Goal: Information Seeking & Learning: Check status

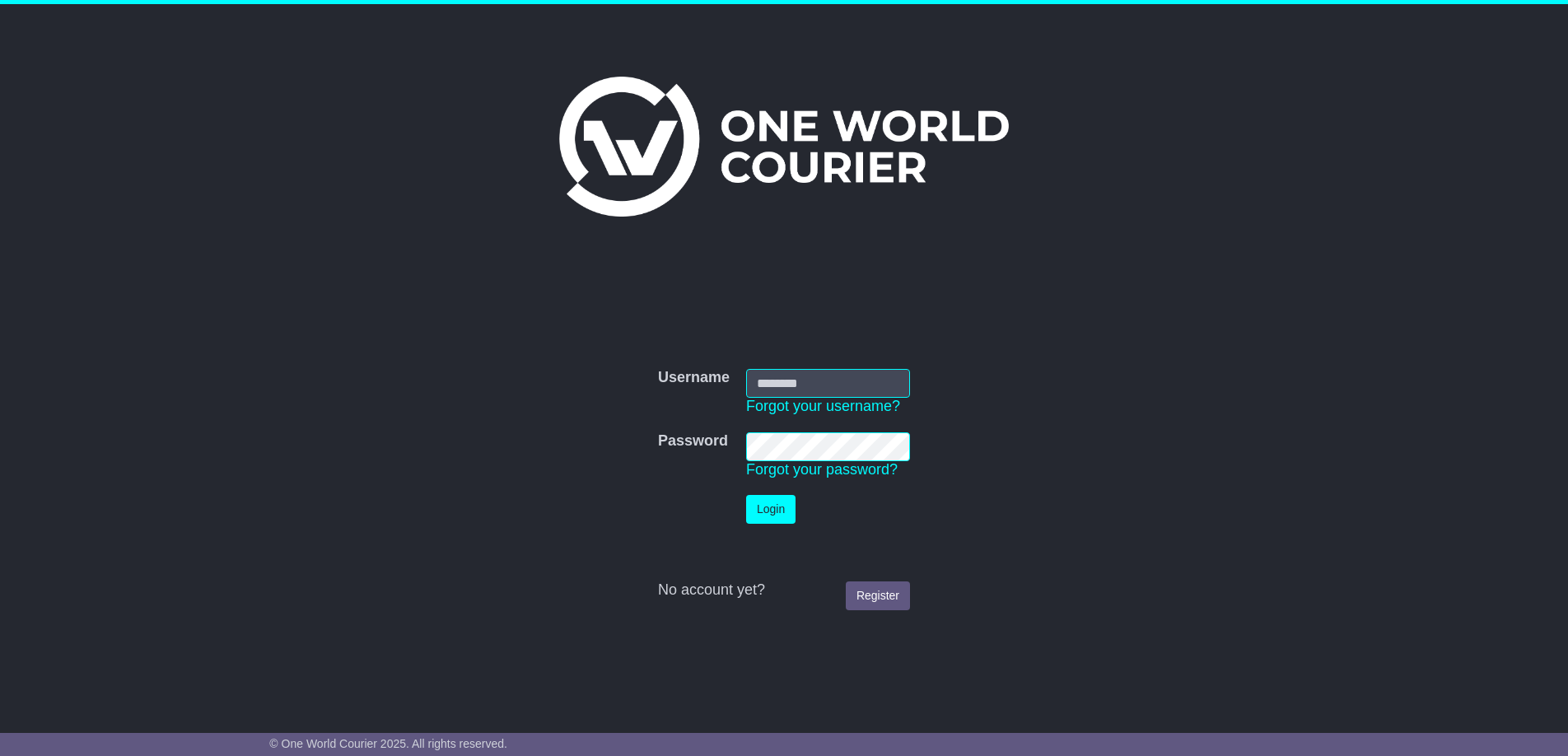
type input "**********"
click at [760, 510] on button "Login" at bounding box center [770, 509] width 49 height 29
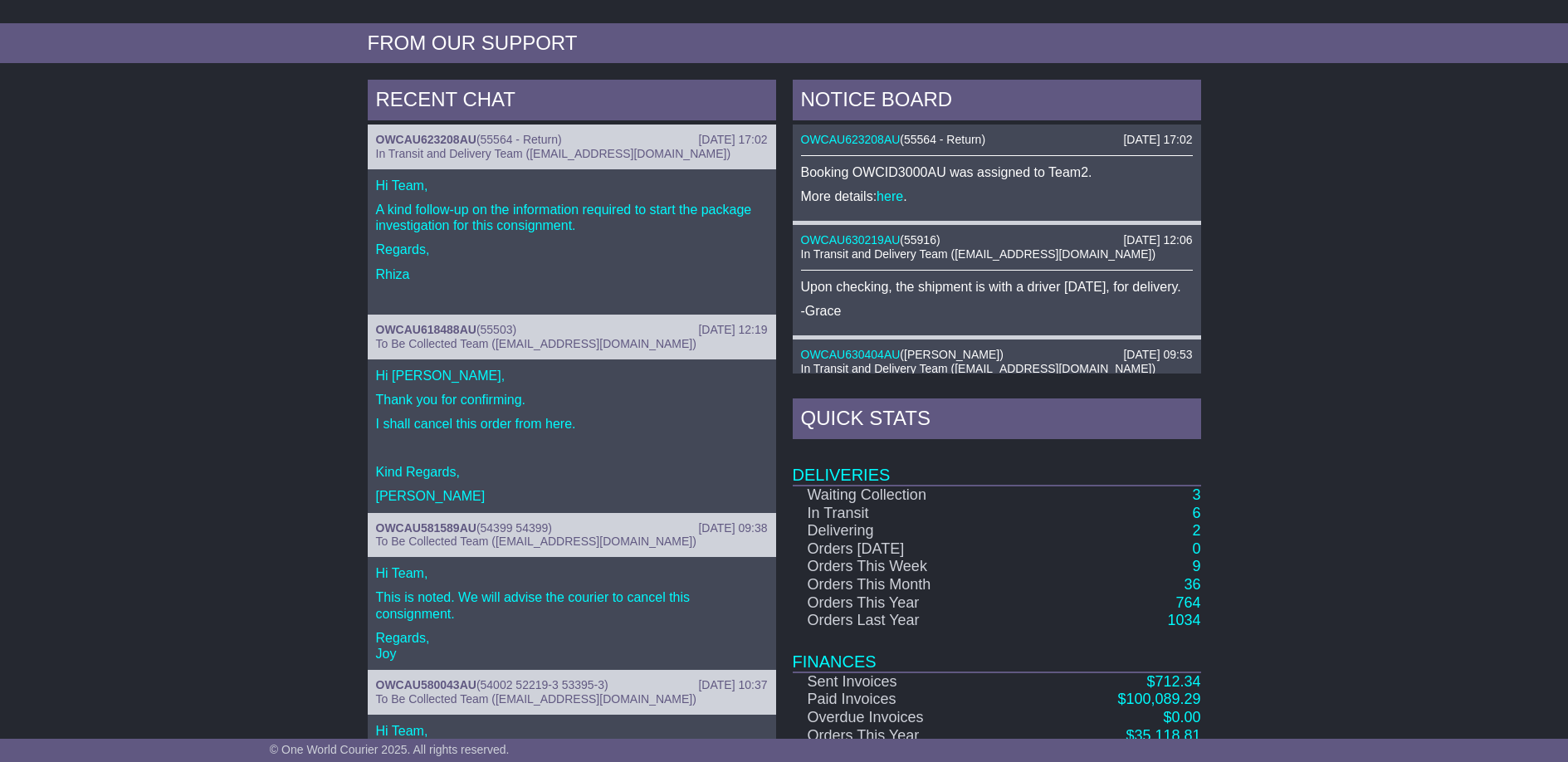
scroll to position [689, 0]
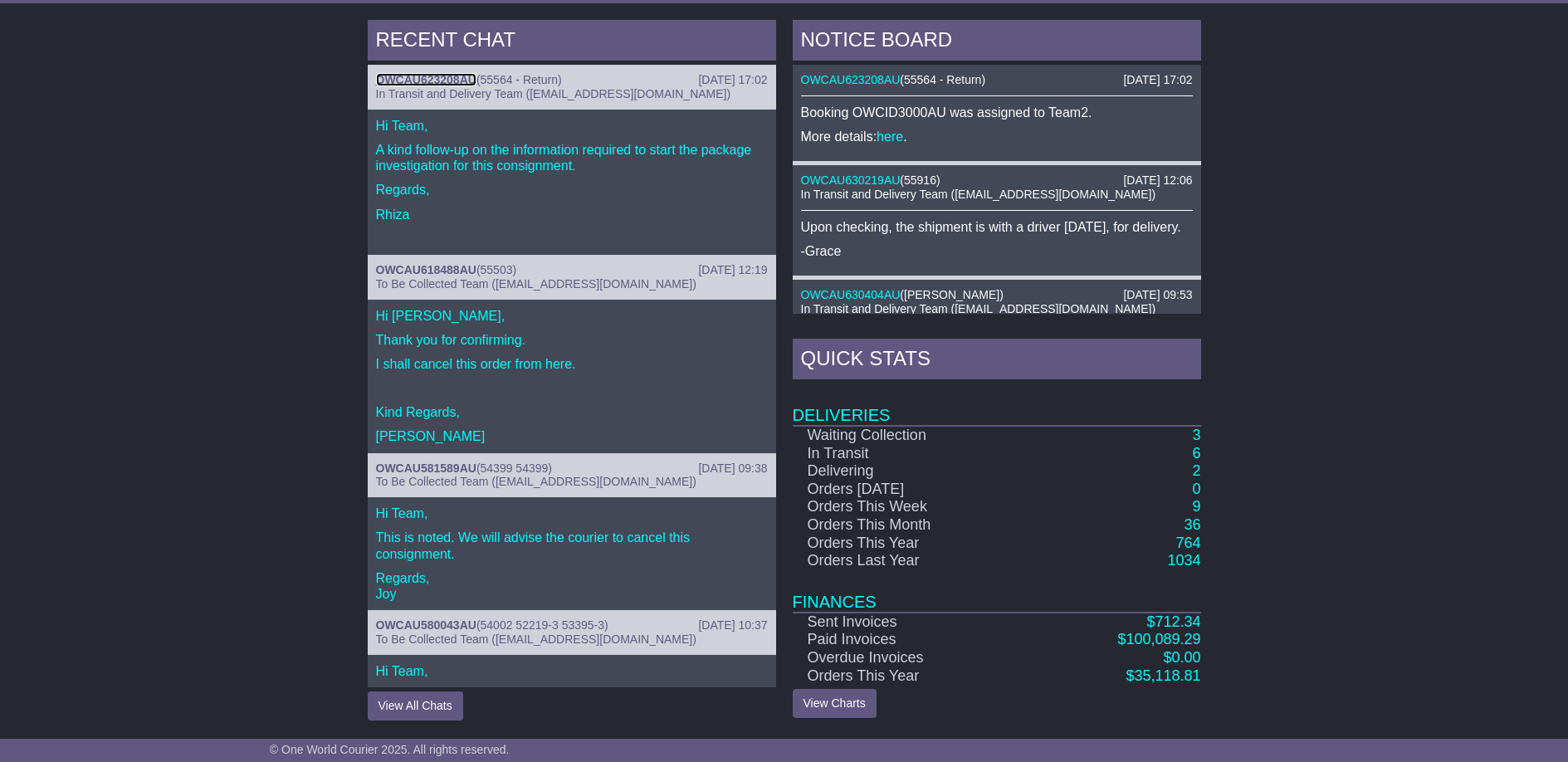
click at [455, 81] on link "OWCAU623208AU" at bounding box center [426, 80] width 101 height 13
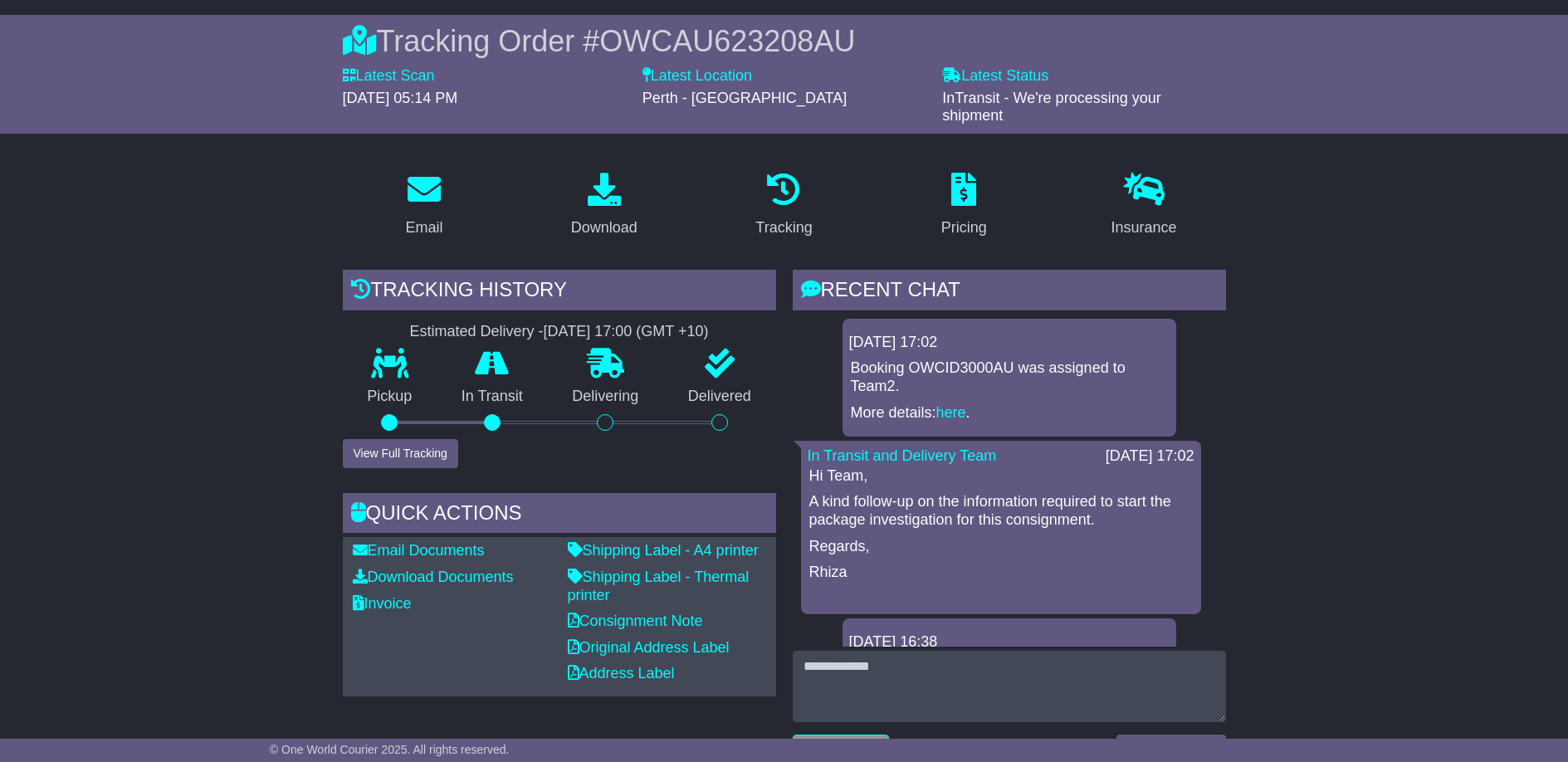
scroll to position [155, 0]
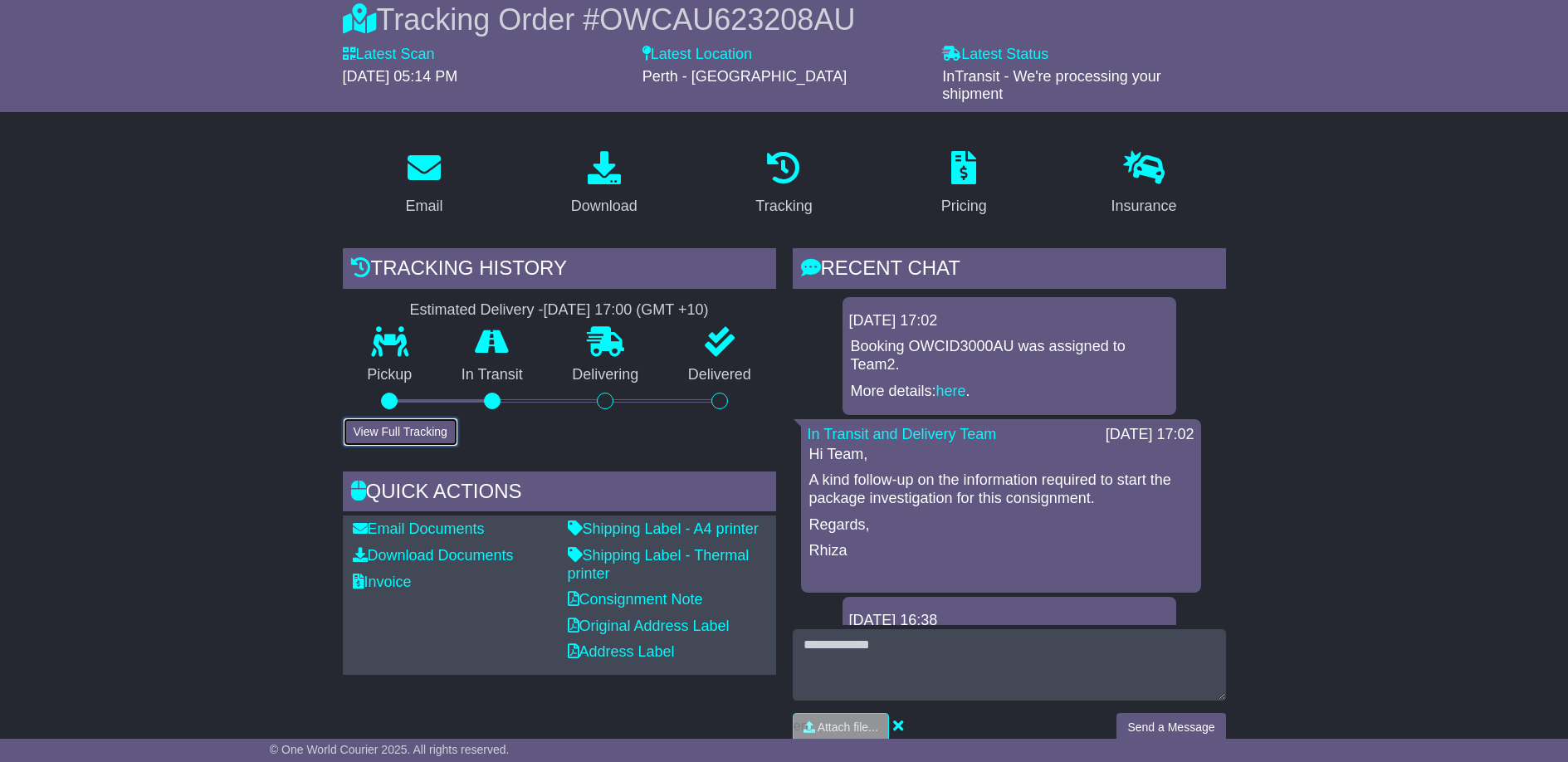
click at [402, 419] on button "View Full Tracking" at bounding box center [400, 431] width 115 height 29
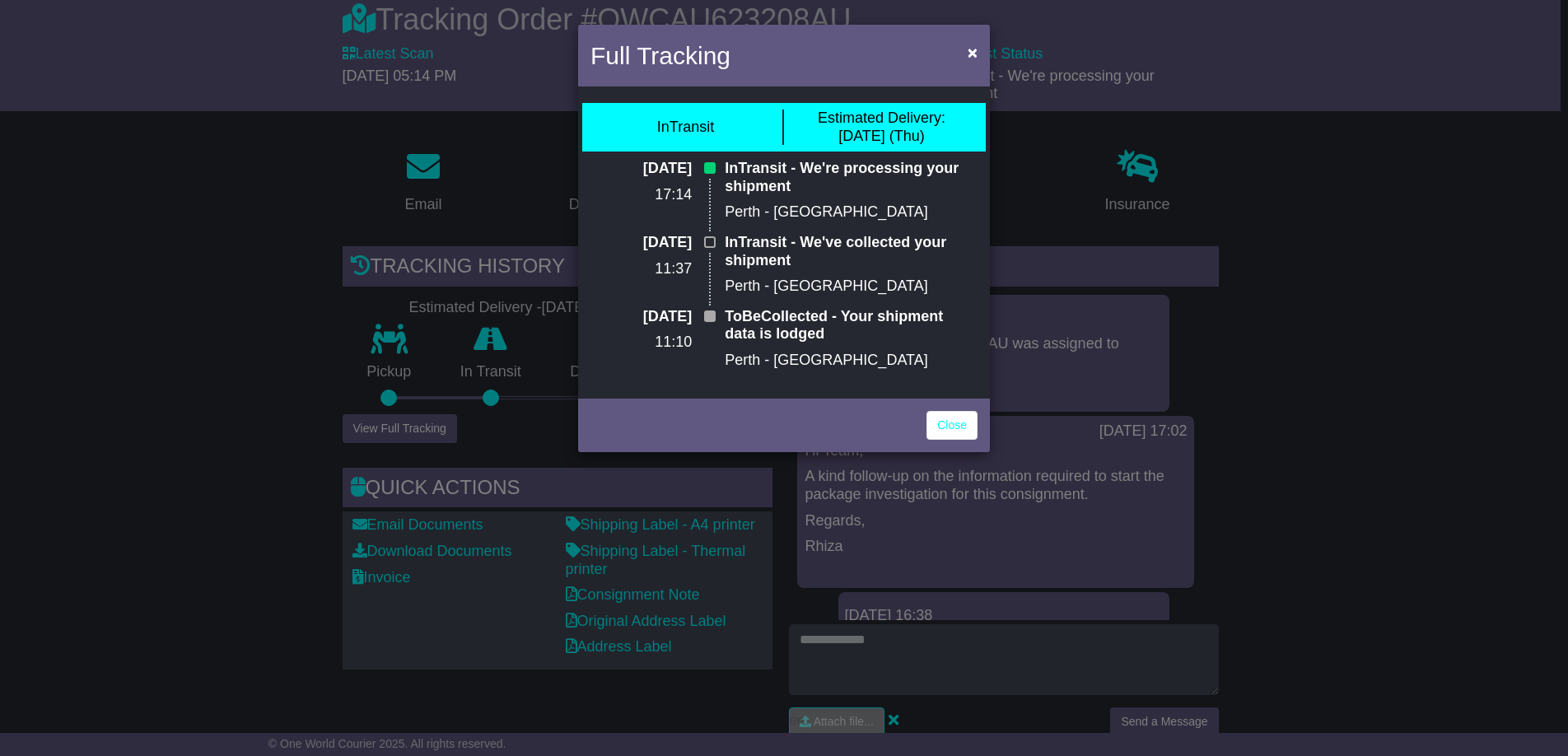
click at [859, 188] on p "InTransit - We're processing your shipment" at bounding box center [851, 177] width 253 height 36
click at [945, 426] on link "Close" at bounding box center [952, 425] width 51 height 29
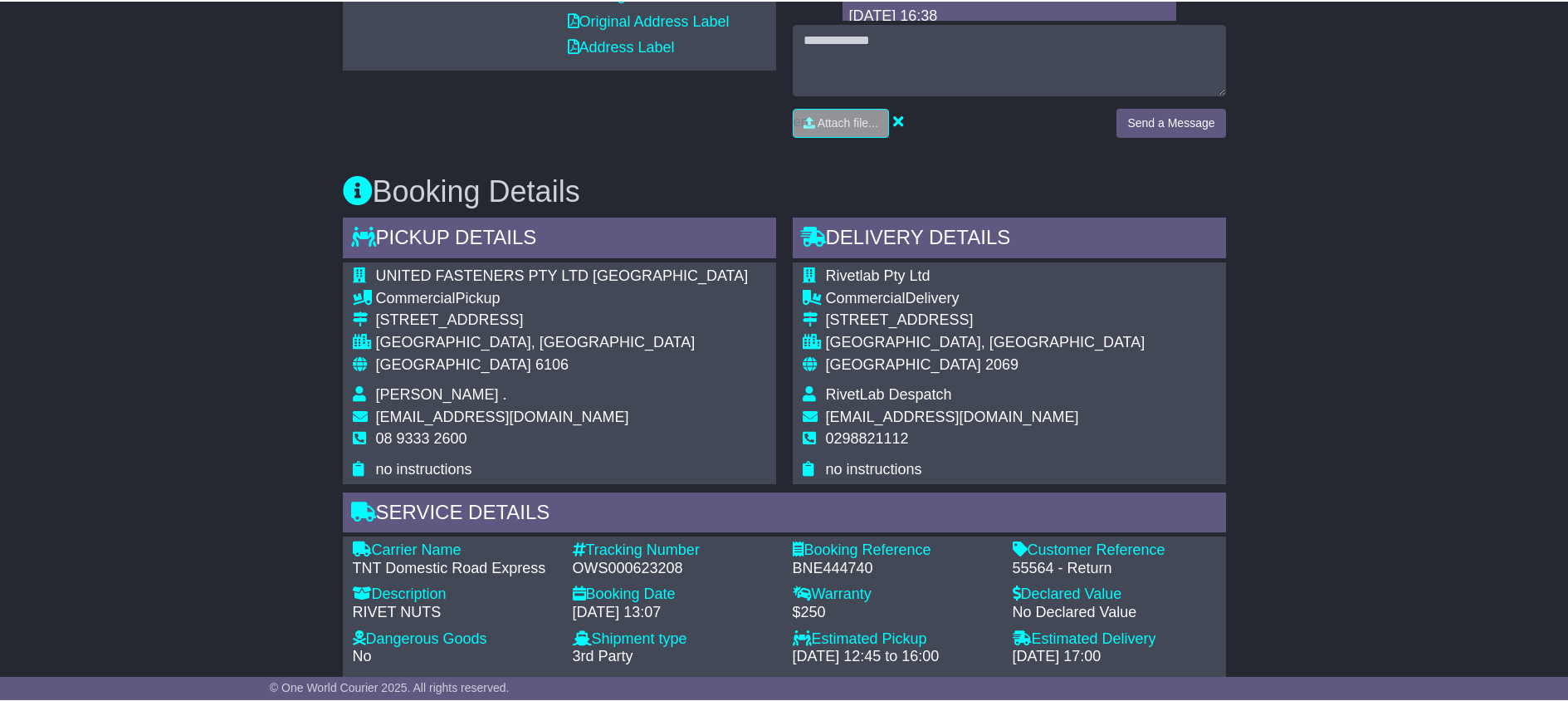
scroll to position [843, 0]
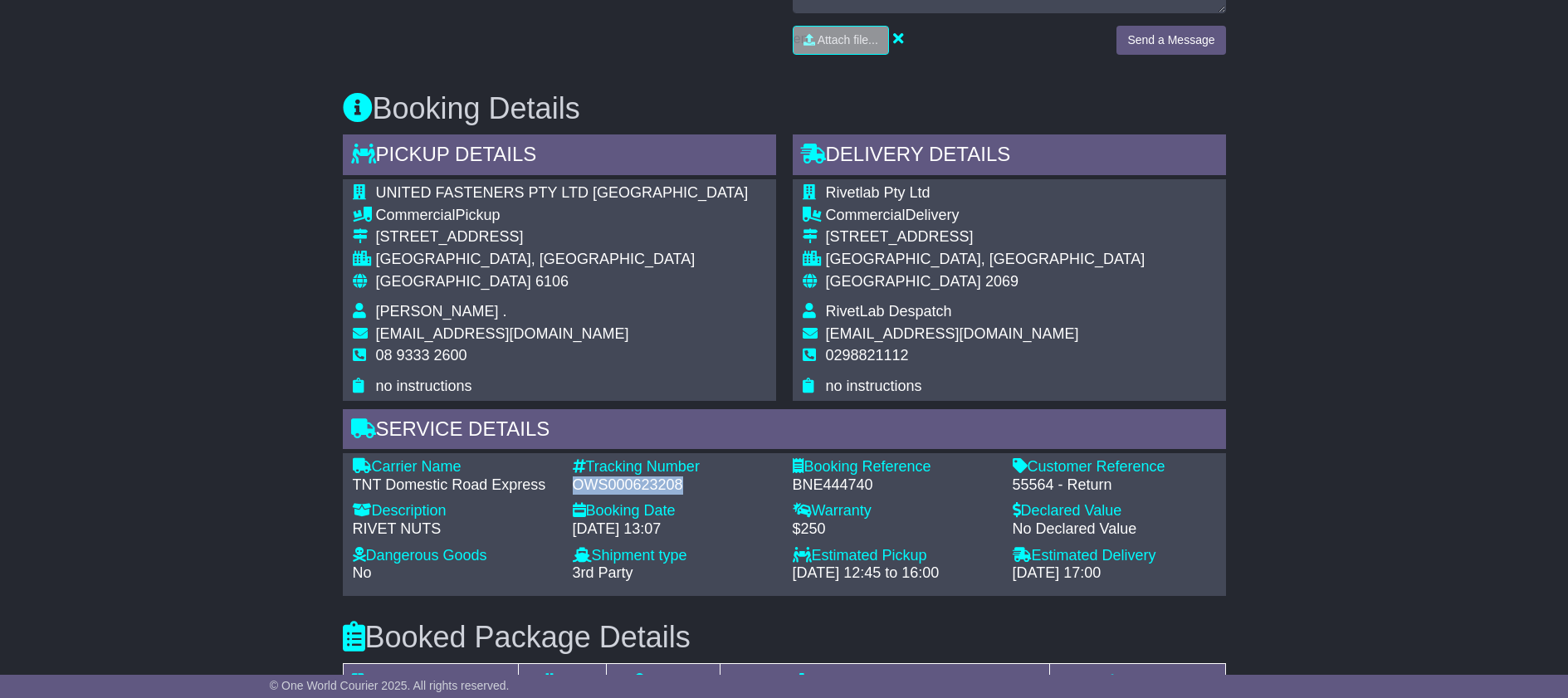
drag, startPoint x: 571, startPoint y: 479, endPoint x: 683, endPoint y: 477, distance: 112.0
click at [683, 477] on div "OWS000623208" at bounding box center [674, 486] width 203 height 18
copy div "OWS000623208"
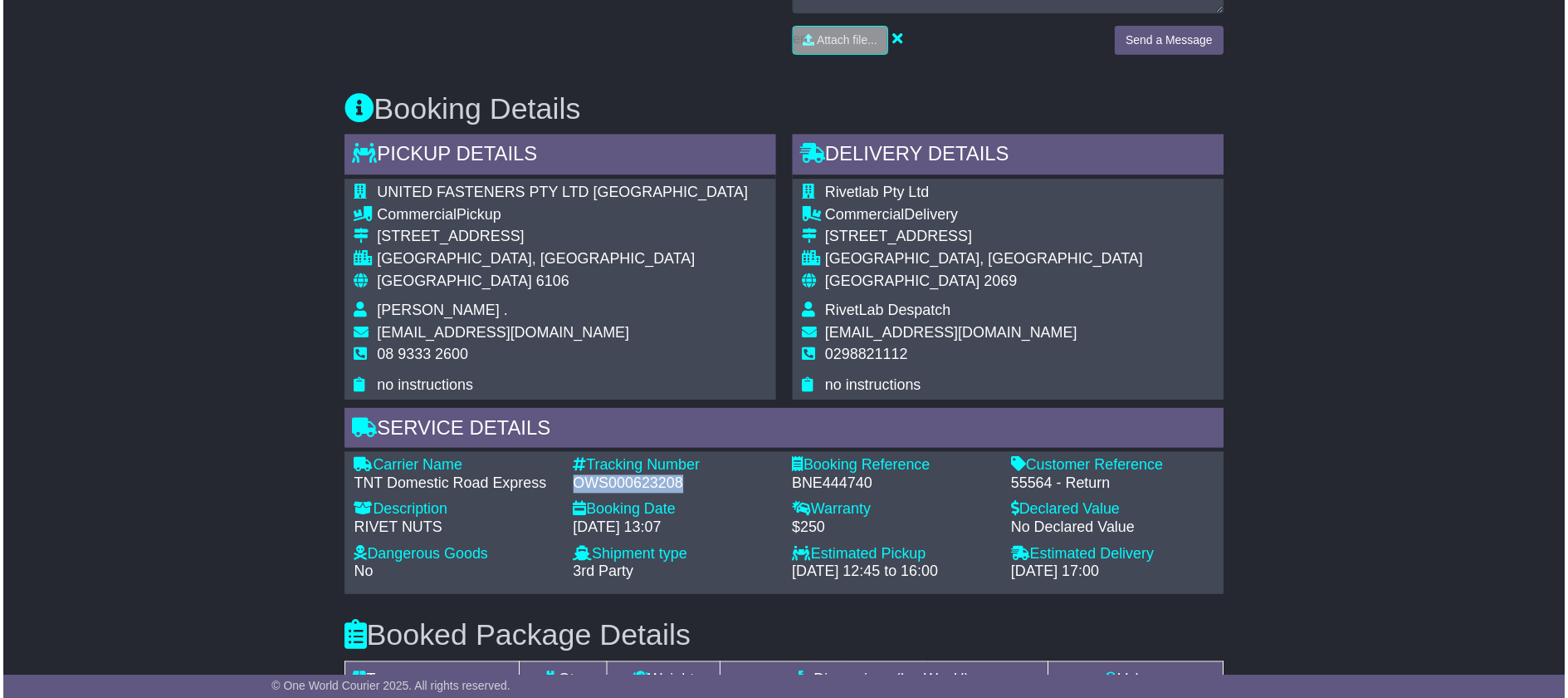
scroll to position [0, 0]
